Goal: Find specific page/section: Find specific page/section

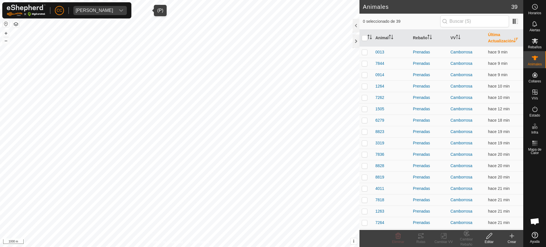
scroll to position [260, 0]
click at [85, 8] on div "[PERSON_NAME]" at bounding box center [95, 10] width 38 height 5
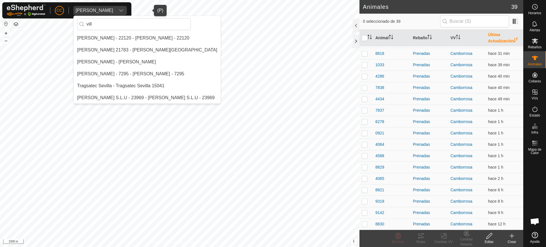
scroll to position [0, 0]
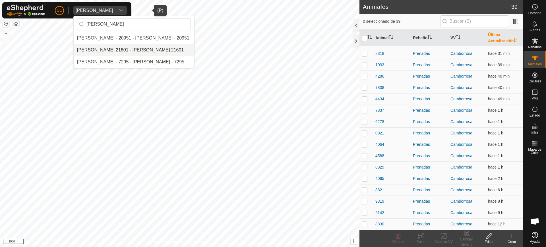
type input "[PERSON_NAME]"
click at [138, 50] on li "[PERSON_NAME] 21601 - [PERSON_NAME] 21601" at bounding box center [134, 49] width 121 height 11
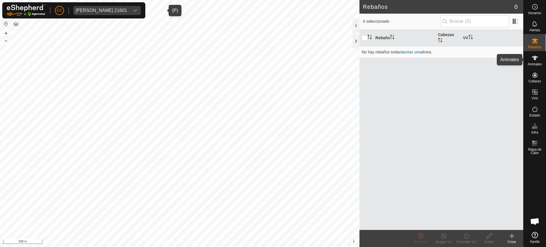
click at [533, 64] on span "Animales" at bounding box center [535, 64] width 14 height 3
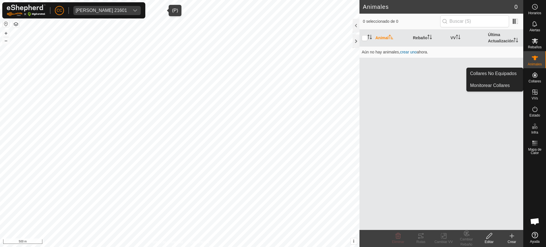
click at [536, 81] on span "Collares" at bounding box center [534, 81] width 13 height 3
click at [515, 74] on link "Collares No Equipados" at bounding box center [494, 73] width 56 height 11
